Goal: Find specific page/section: Find specific page/section

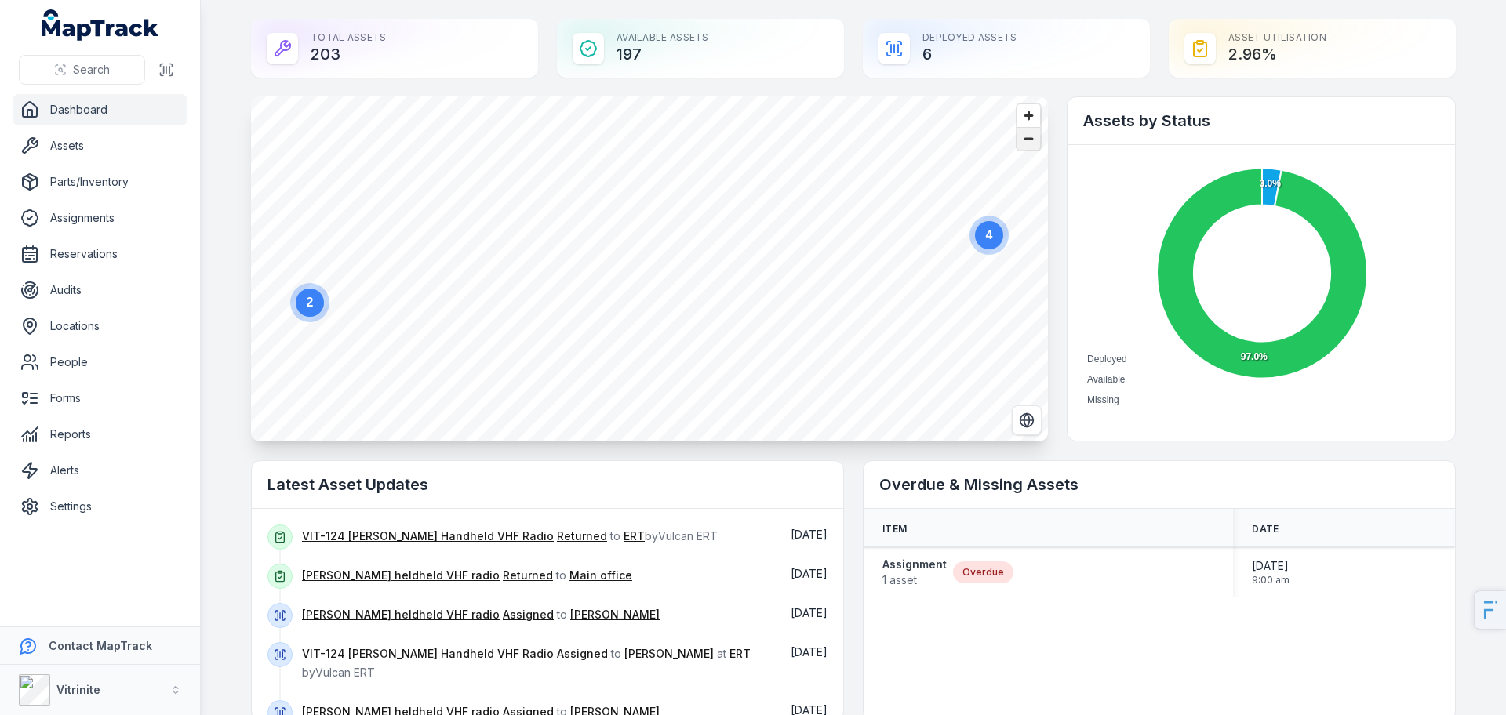
click at [1033, 143] on span "Zoom out" at bounding box center [1028, 139] width 23 height 22
click at [1031, 143] on span "Zoom out" at bounding box center [1028, 139] width 23 height 22
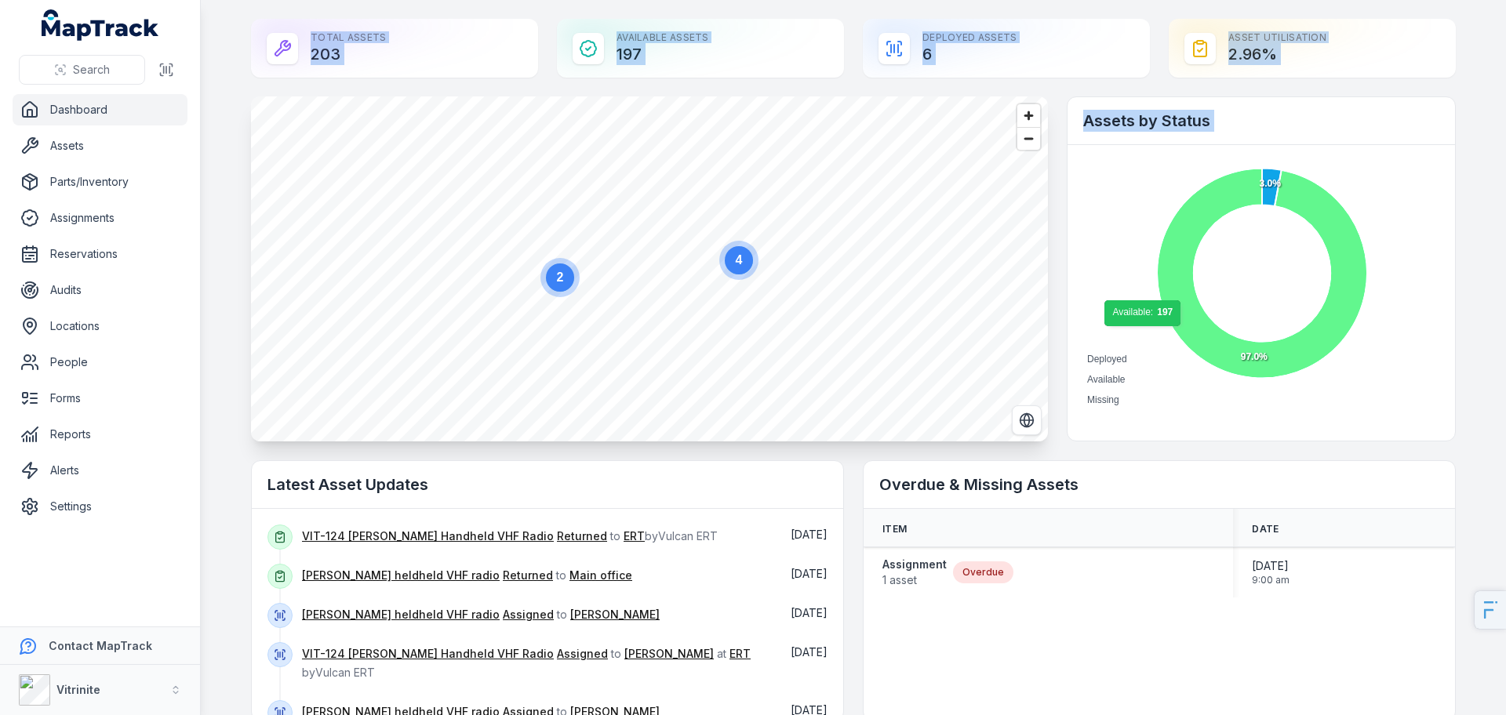
drag, startPoint x: 222, startPoint y: 31, endPoint x: 1262, endPoint y: 390, distance: 1100.2
click at [1262, 390] on main "Total Assets 203 Available Assets 197 Deployed Assets 6 Asset utilisation 2.96 …" at bounding box center [853, 357] width 1305 height 715
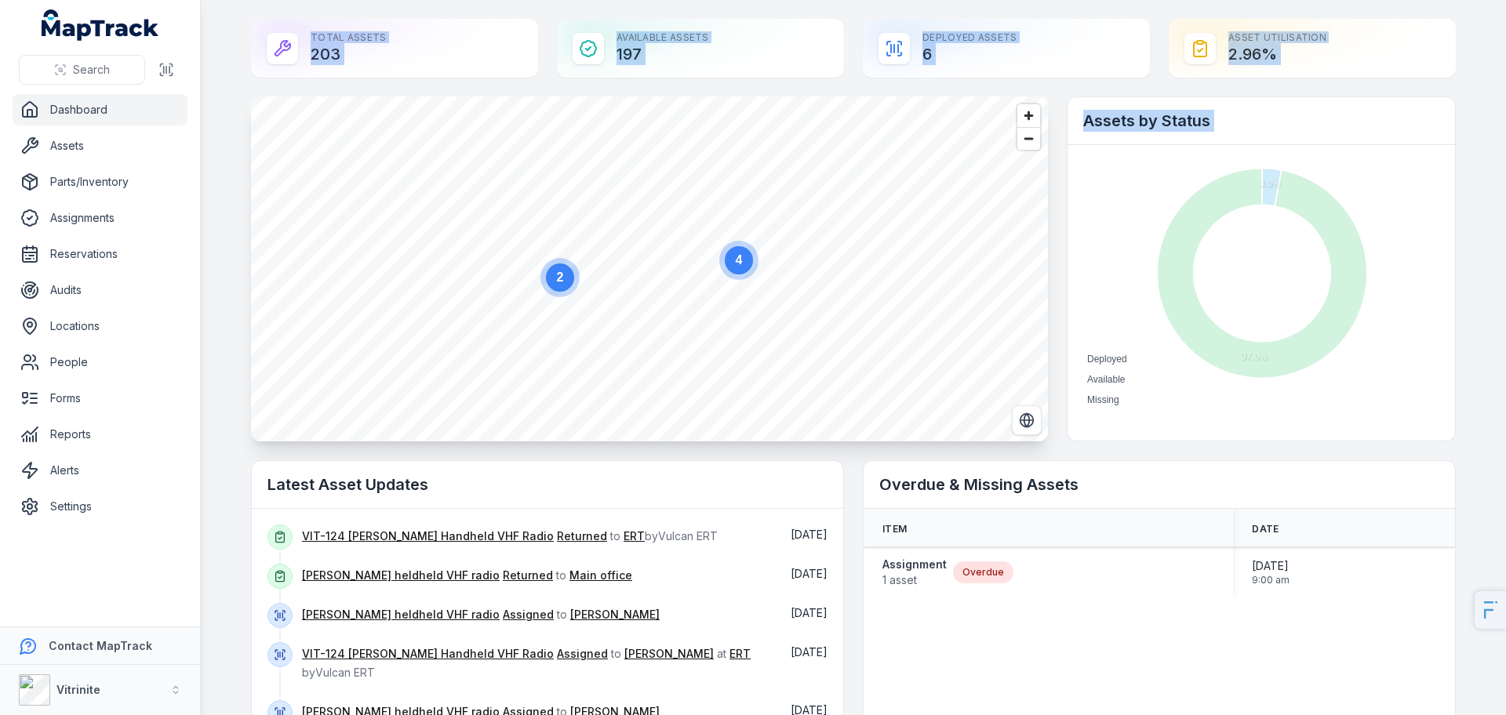
click at [1119, 400] on span "Missing" at bounding box center [1097, 400] width 44 height 11
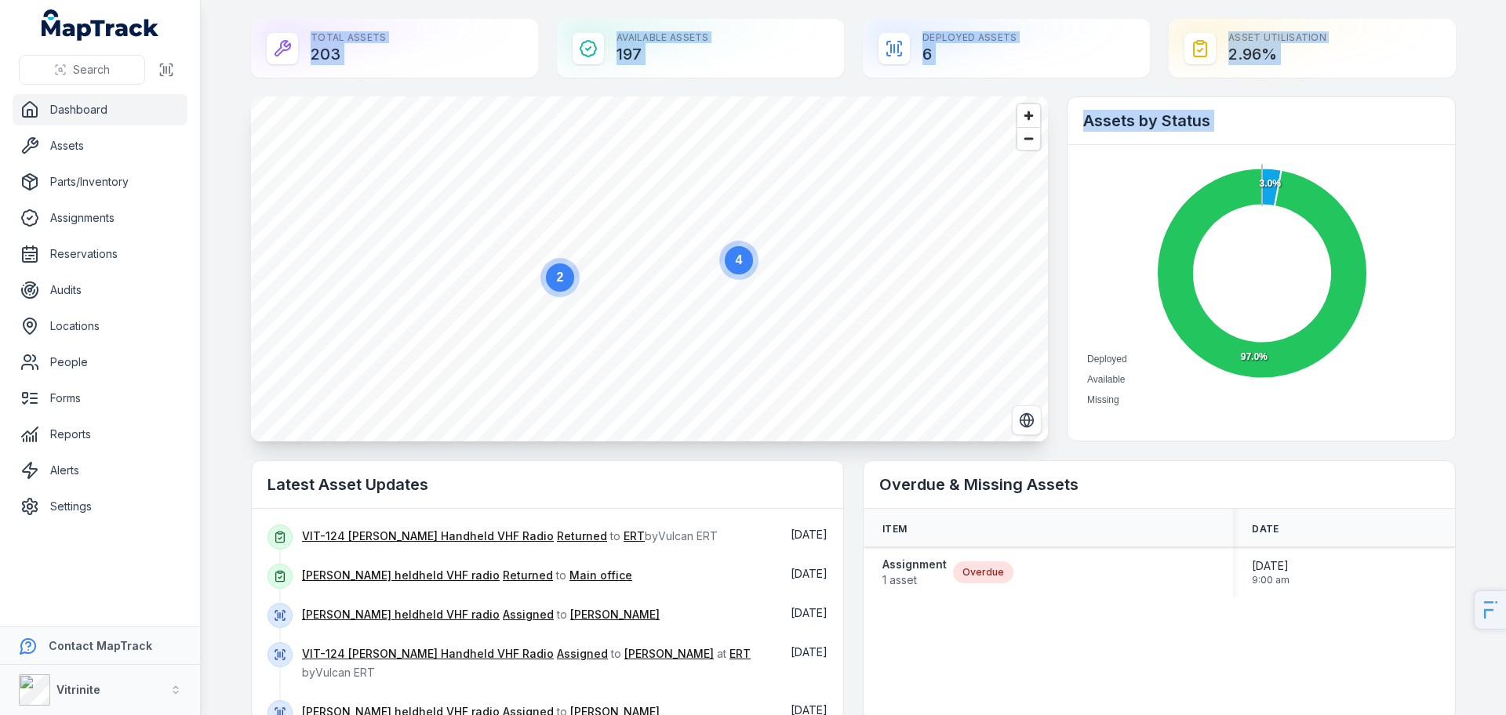
click at [1281, 285] on circle at bounding box center [1262, 273] width 136 height 136
click at [1344, 151] on div "Deployed Available Missing 3.0% 97.0% Available: 197 Available: 197 Available: …" at bounding box center [1262, 285] width 388 height 281
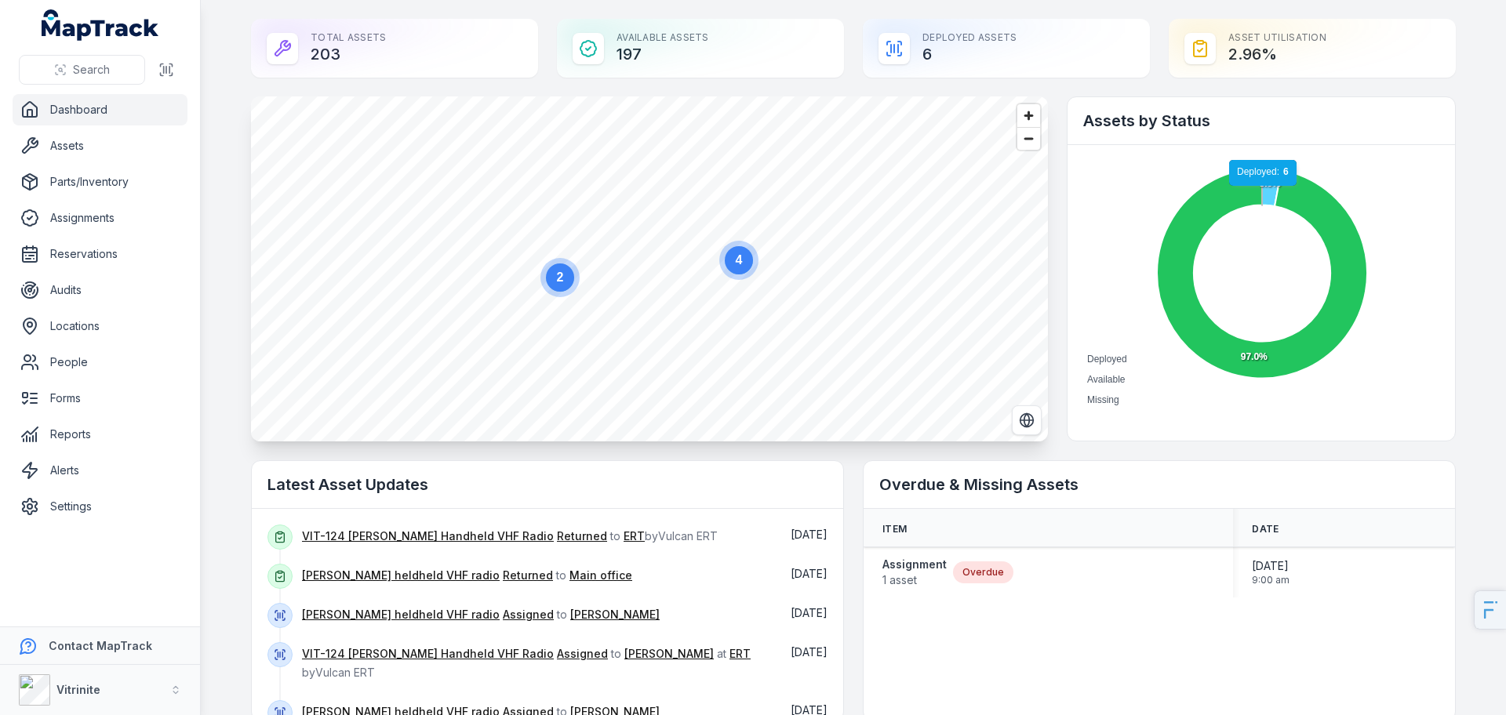
click at [1262, 194] on icon at bounding box center [1272, 188] width 20 height 38
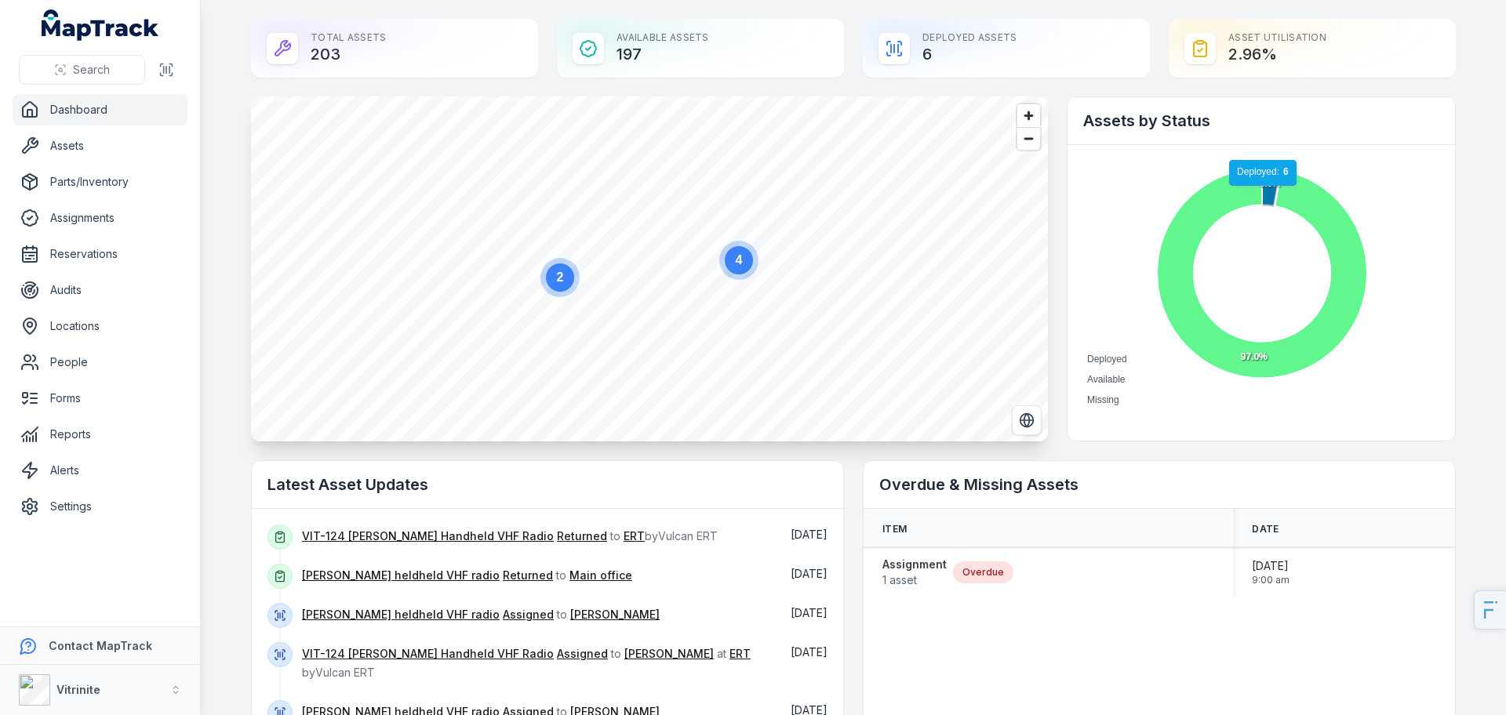
click at [1243, 205] on icon at bounding box center [1262, 274] width 210 height 210
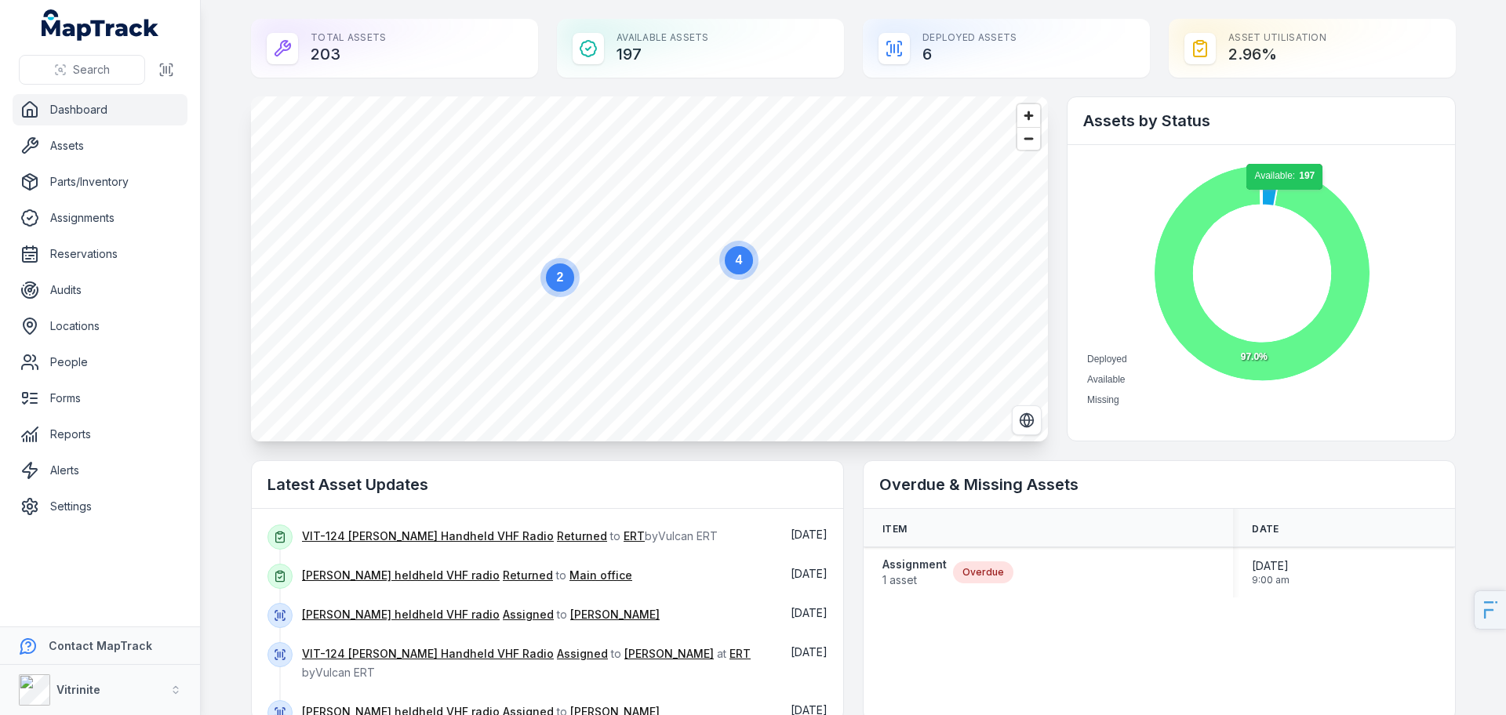
click at [1280, 198] on icon at bounding box center [1262, 274] width 216 height 216
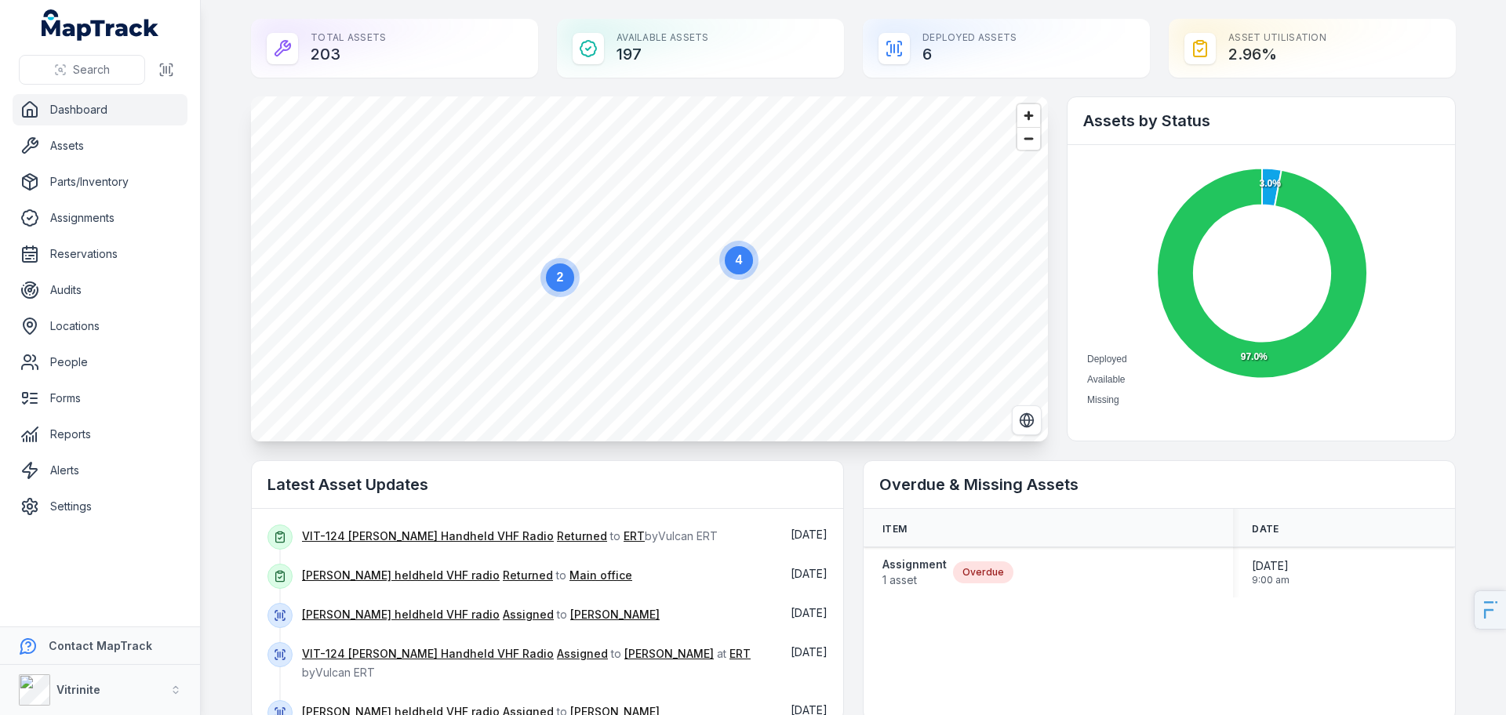
click at [1430, 243] on foreignobject "Deployed Available Missing" at bounding box center [1261, 285] width 356 height 249
click at [1490, 224] on main "Total Assets 203 Available Assets 197 Deployed Assets 6 Asset utilisation 2.96 …" at bounding box center [853, 357] width 1305 height 715
click at [113, 689] on button "Vitrinite" at bounding box center [100, 690] width 200 height 50
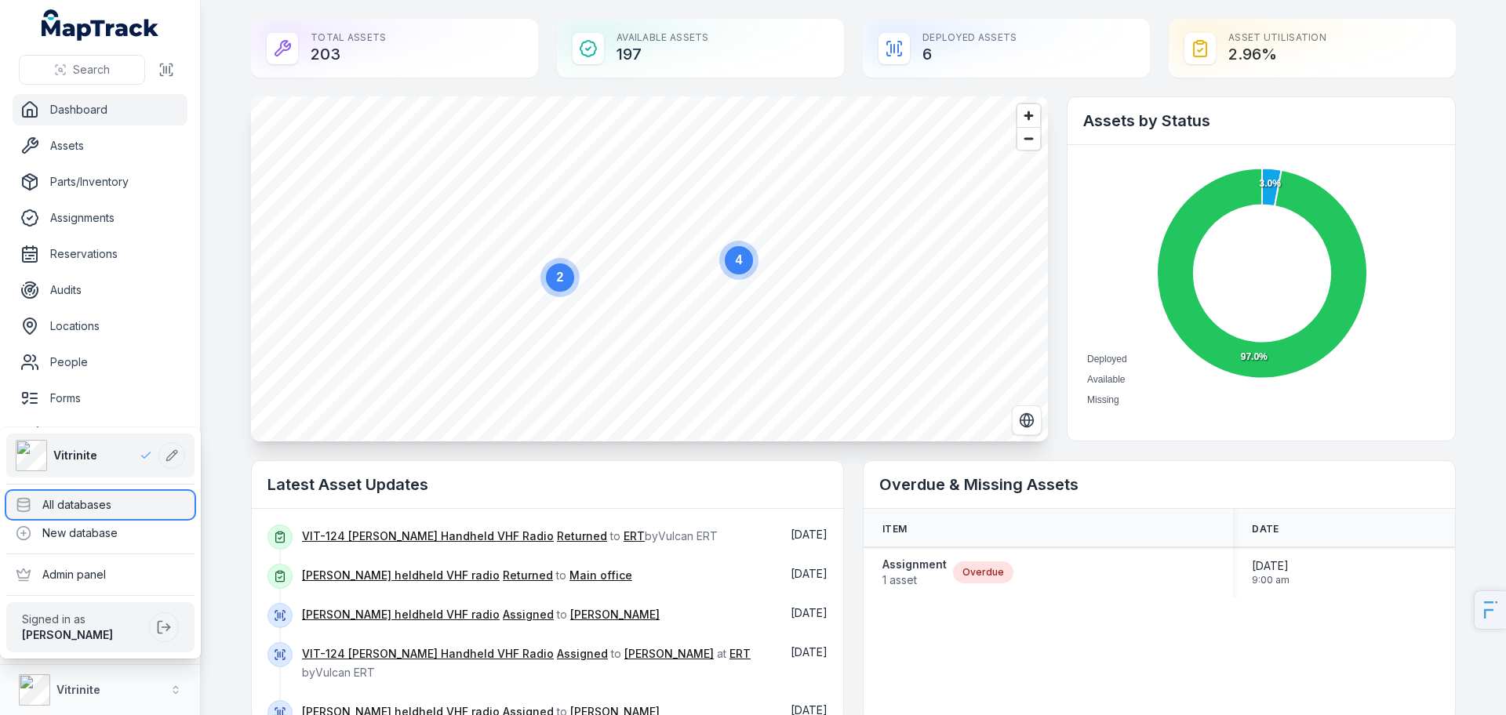
click at [80, 499] on div "All databases" at bounding box center [100, 505] width 188 height 28
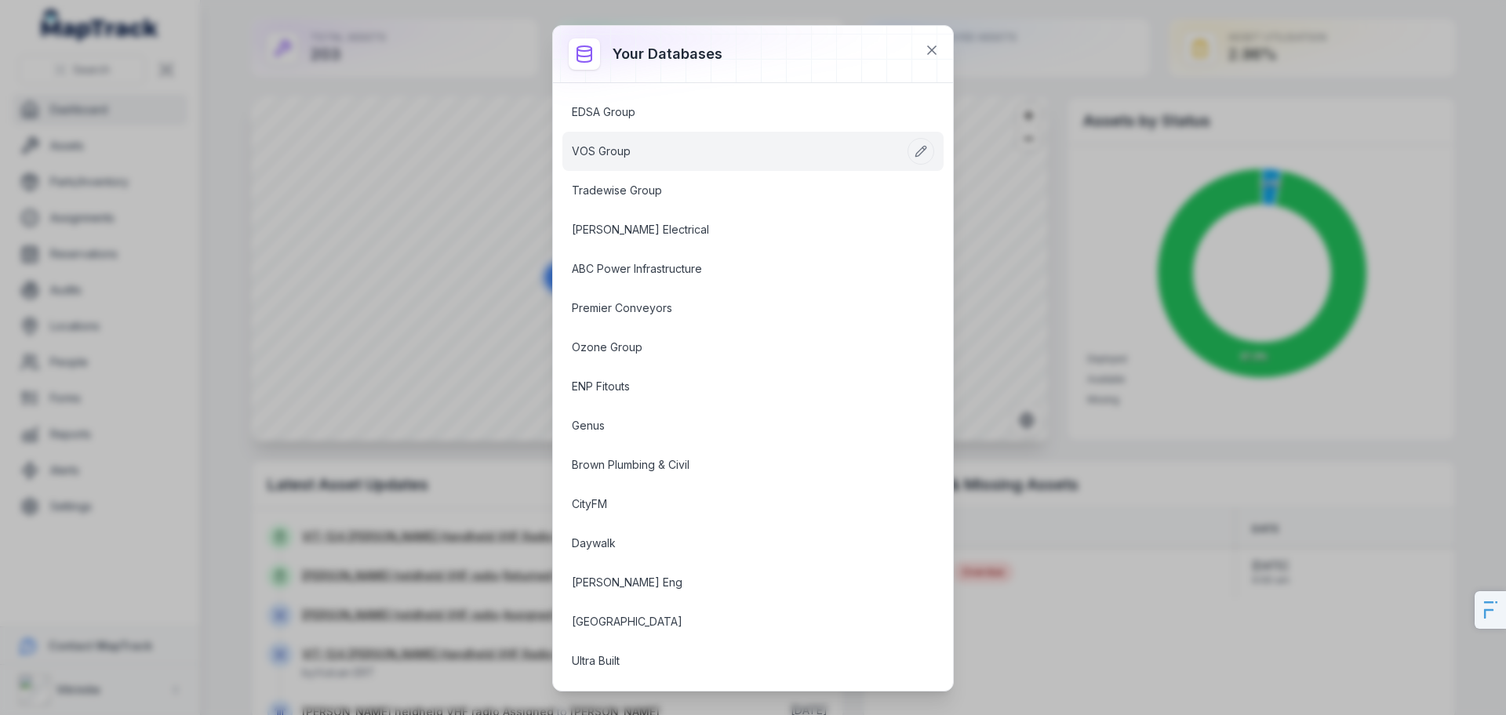
scroll to position [679, 0]
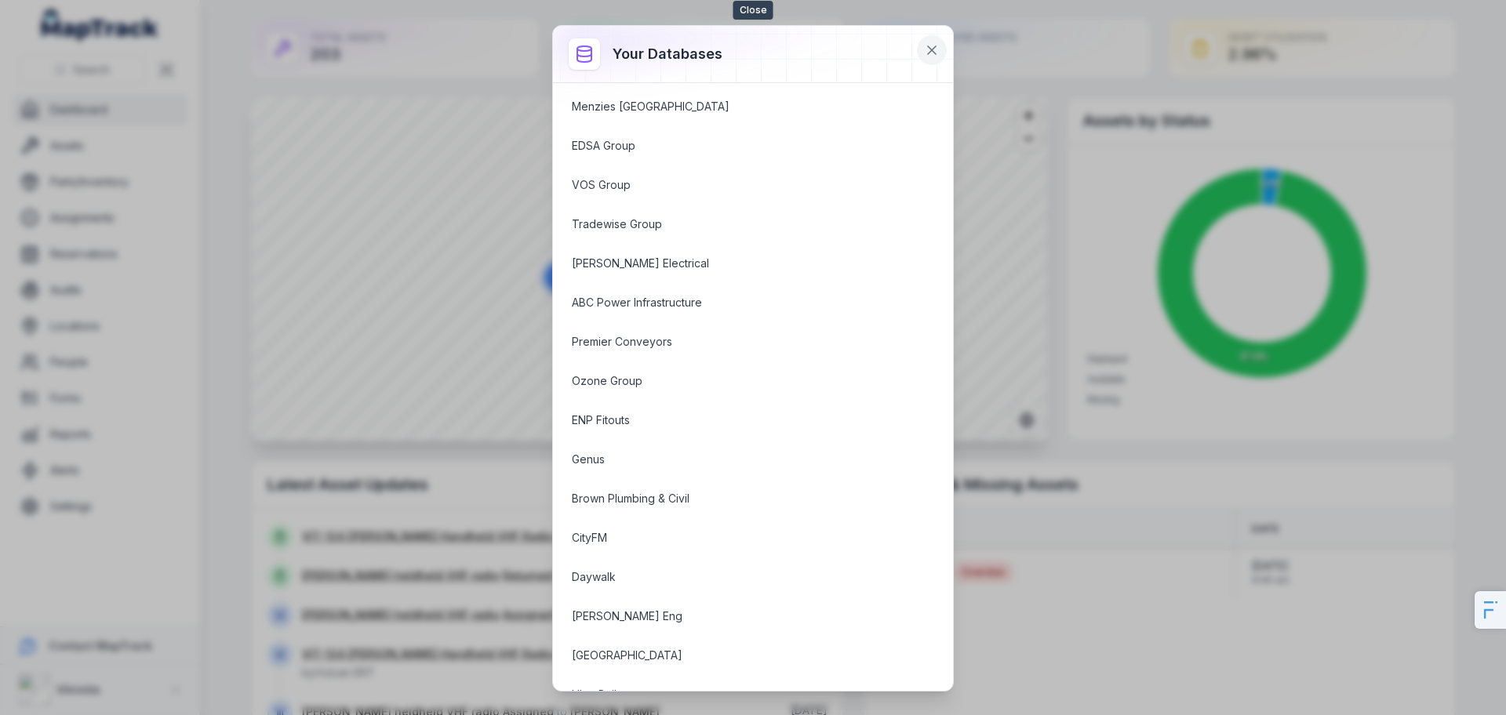
click at [931, 48] on icon at bounding box center [932, 50] width 16 height 16
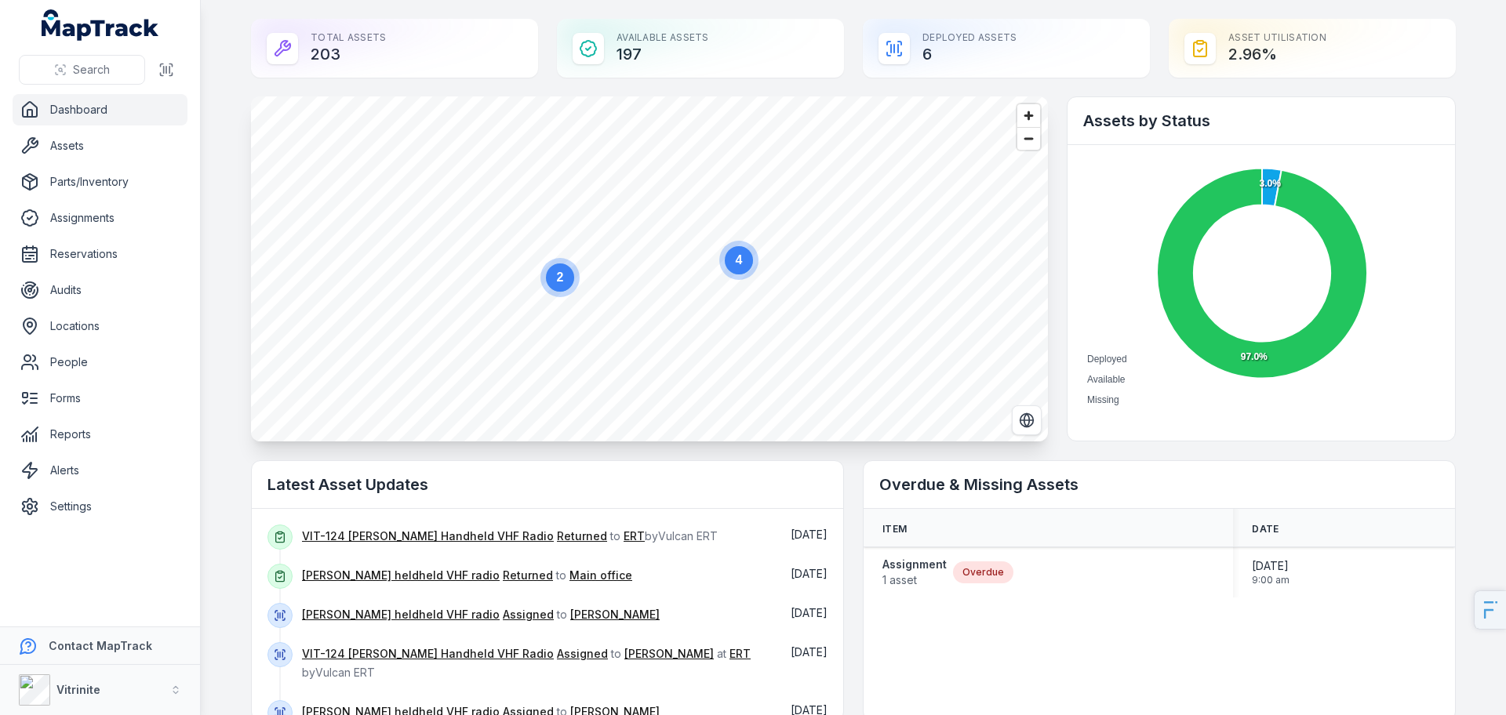
click at [957, 45] on div "Deployed Assets 6" at bounding box center [1006, 48] width 287 height 59
click at [725, 264] on circle at bounding box center [739, 260] width 28 height 28
click at [1019, 424] on icon "Switch to Satellite View" at bounding box center [1027, 421] width 16 height 16
click at [86, 686] on strong "Vitrinite" at bounding box center [78, 689] width 44 height 13
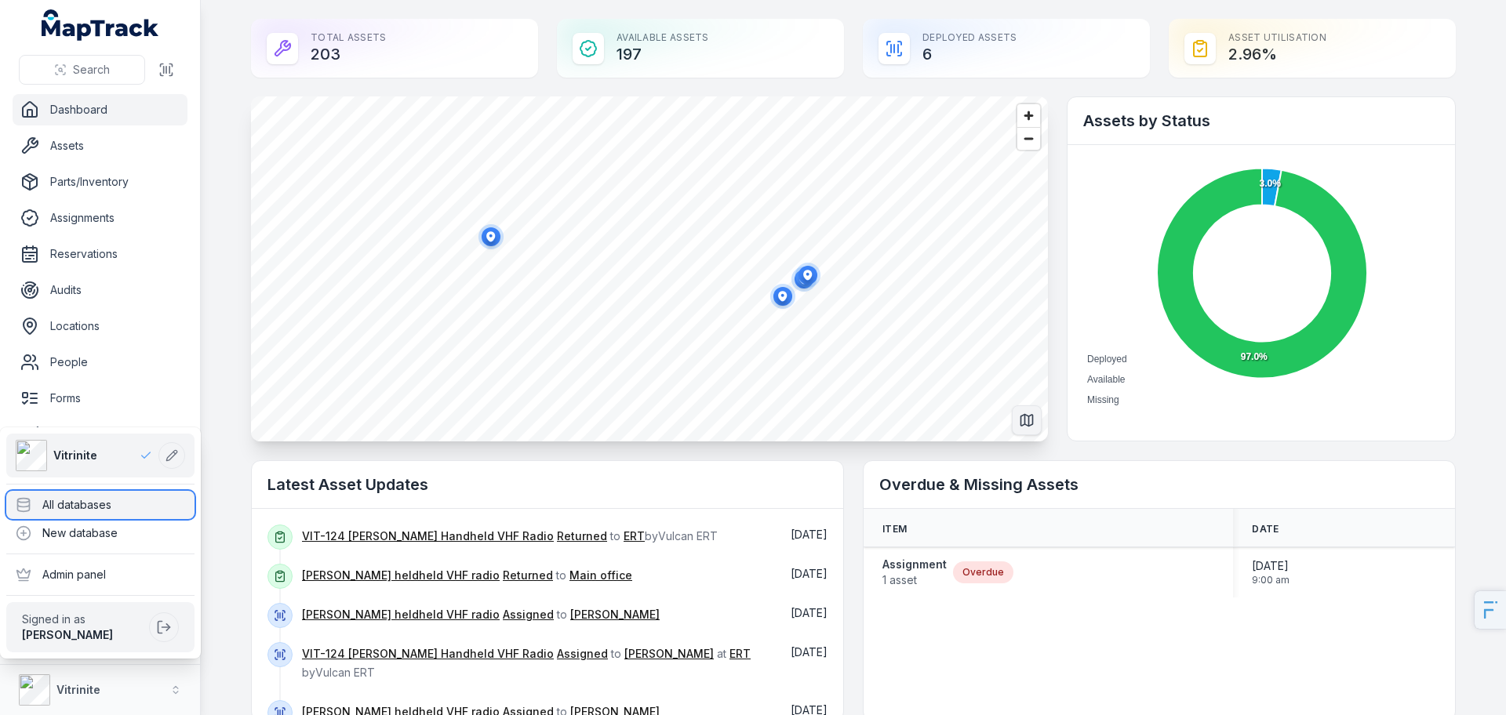
click at [96, 500] on div "All databases" at bounding box center [100, 505] width 188 height 28
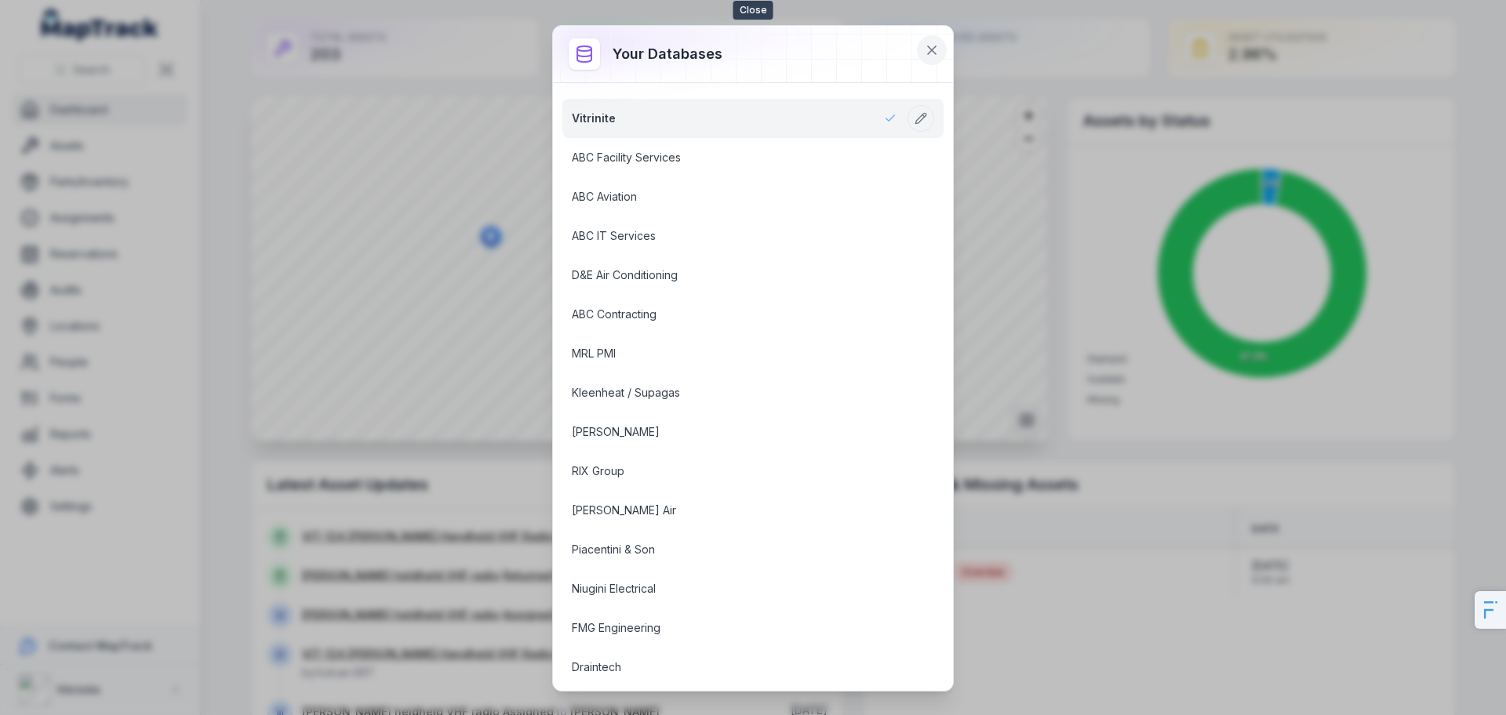
click at [944, 47] on button at bounding box center [932, 50] width 30 height 30
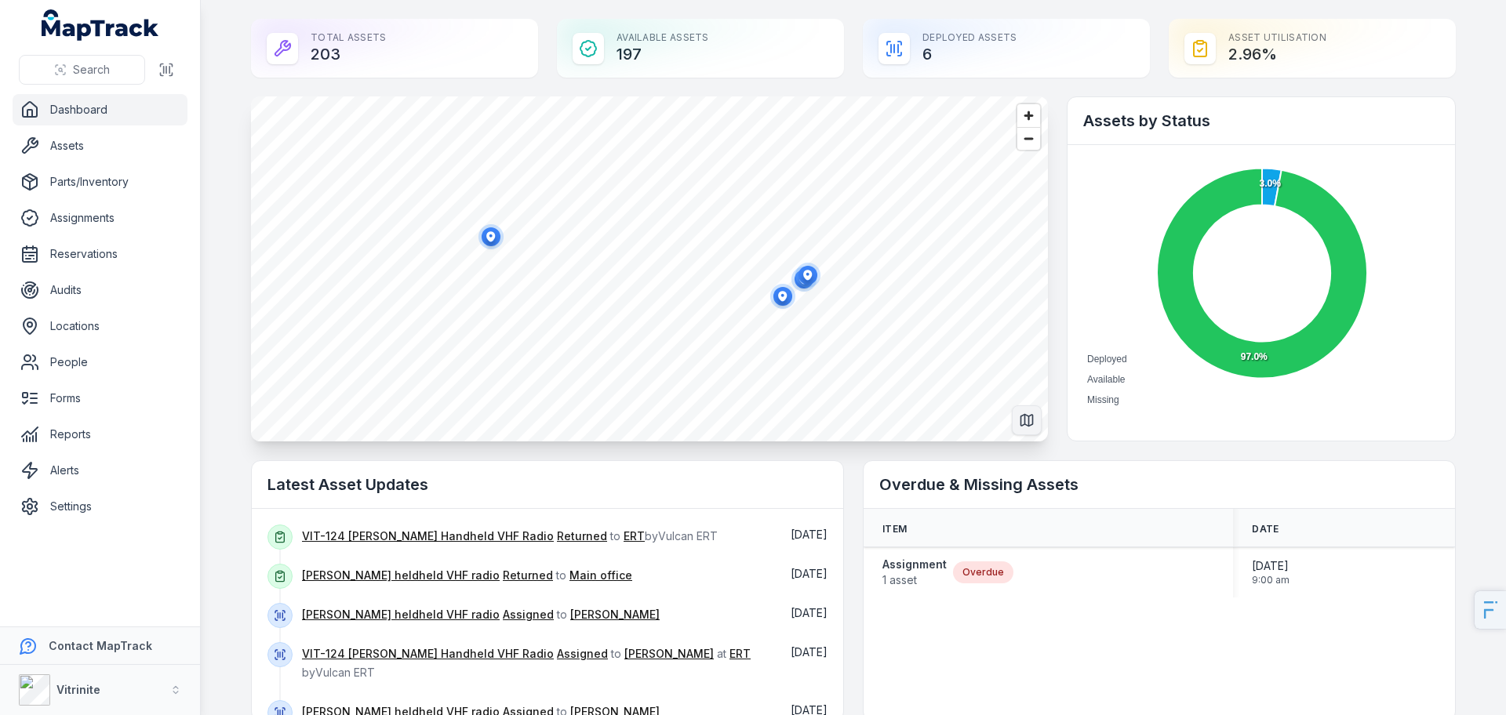
click at [605, 30] on div "Available Assets 197" at bounding box center [700, 48] width 287 height 59
click at [79, 94] on link "Dashboard" at bounding box center [100, 109] width 175 height 31
